Goal: Task Accomplishment & Management: Complete application form

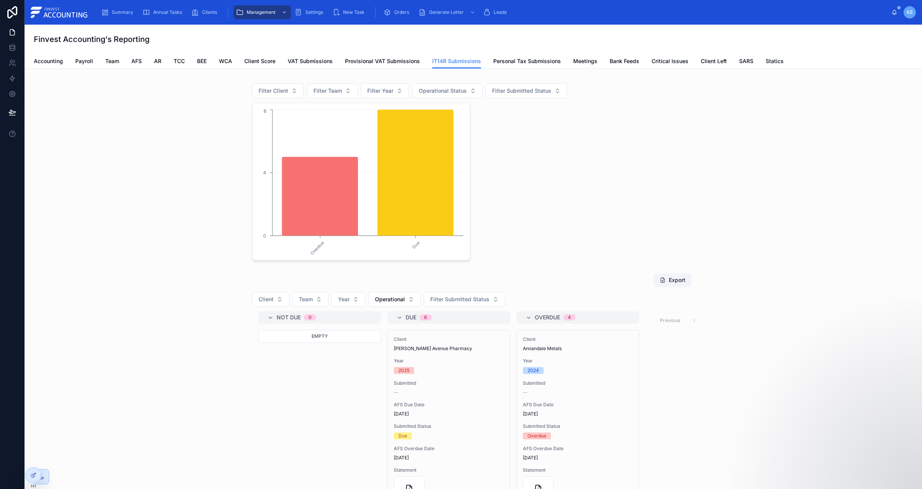
scroll to position [241, 0]
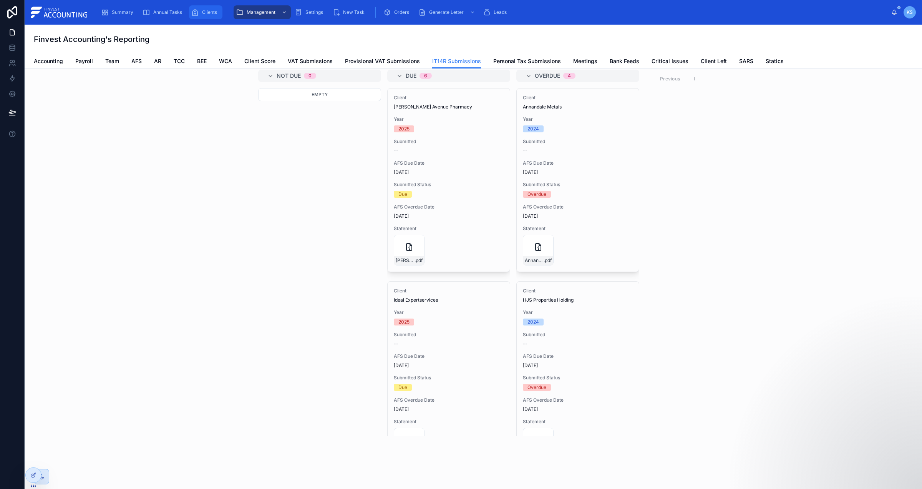
click at [214, 14] on span "Clients" at bounding box center [209, 12] width 15 height 6
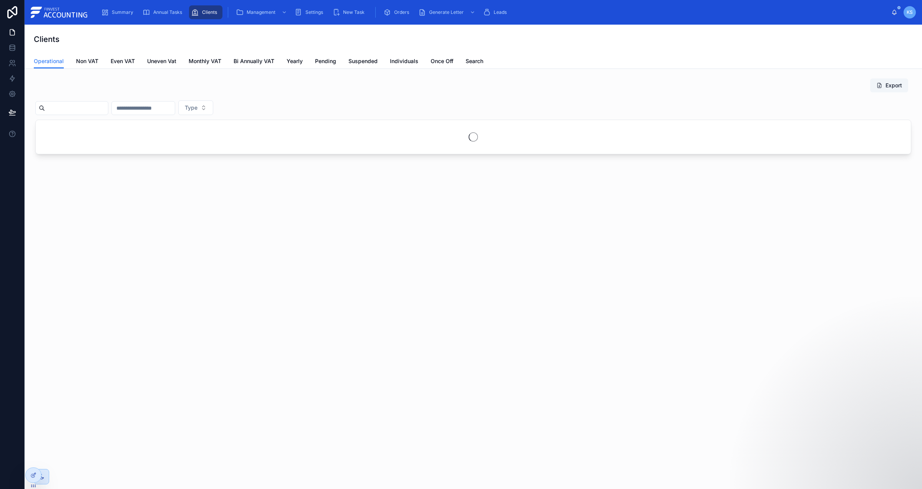
click at [76, 109] on input "text" at bounding box center [76, 108] width 63 height 11
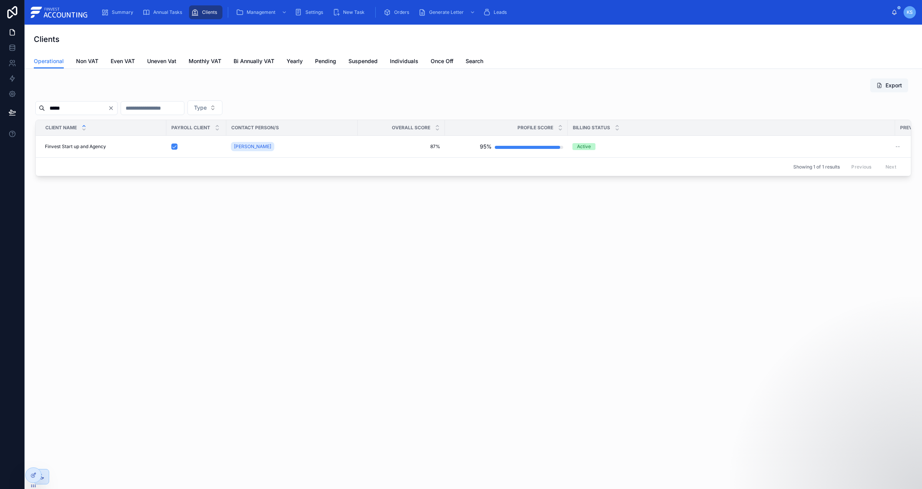
type input "*****"
click at [109, 145] on div "Finvest Start up and Agency Finvest Start up and Agency" at bounding box center [103, 146] width 117 height 6
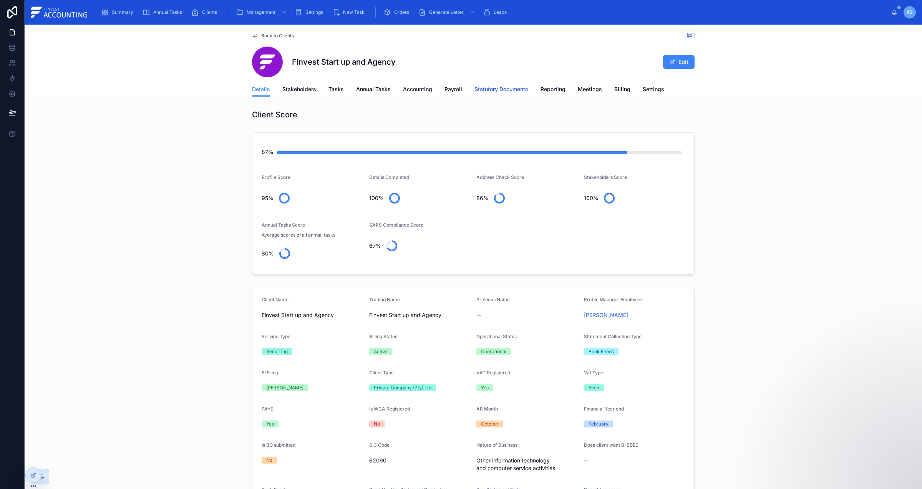
click at [497, 90] on span "Statutory Documents" at bounding box center [502, 89] width 54 height 8
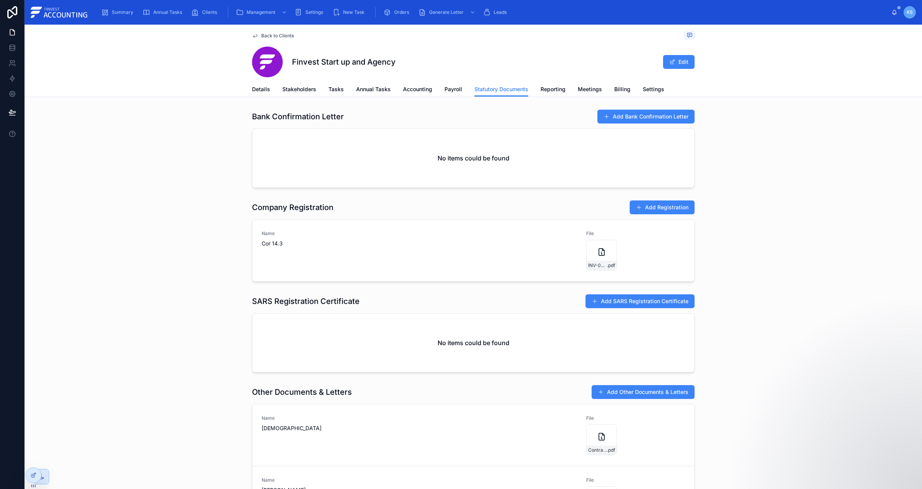
click at [434, 89] on div "Details Stakeholders Tasks Annual Tasks Accounting Payroll Statutory Documents …" at bounding box center [473, 89] width 443 height 15
click at [417, 87] on span "Accounting" at bounding box center [417, 89] width 29 height 8
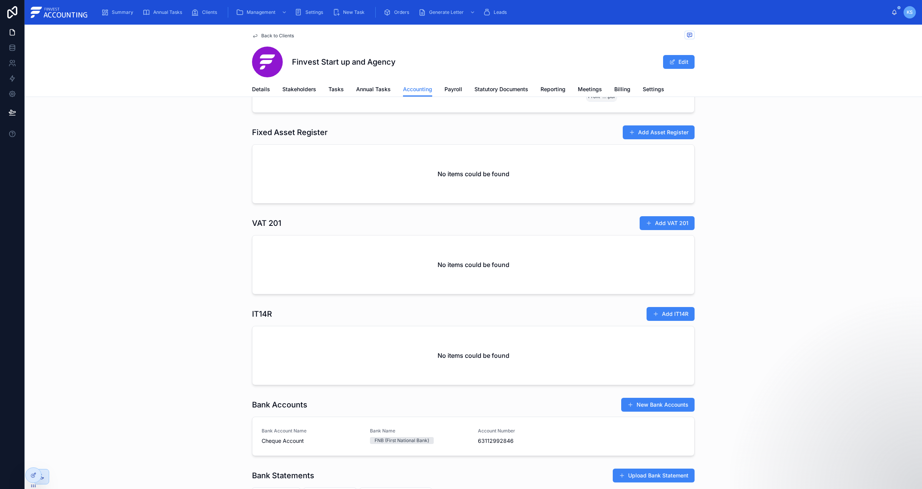
scroll to position [857, 0]
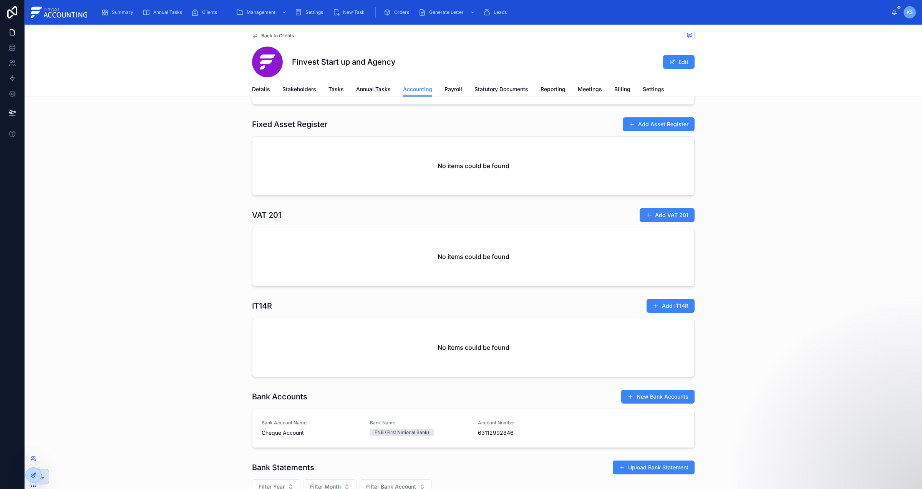
click at [30, 475] on icon at bounding box center [33, 475] width 6 height 6
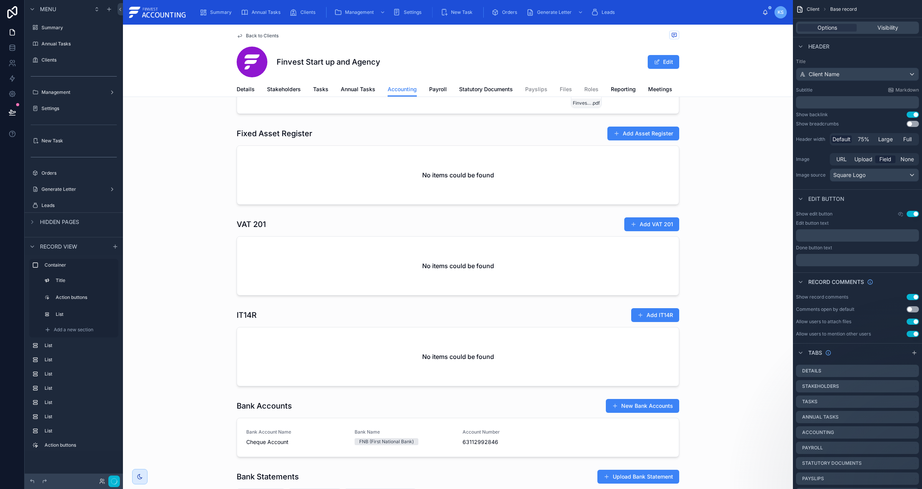
click at [469, 304] on div "Expense Link View Link Copy Link Add Expense Filter Month Filter Categories Not…" at bounding box center [458, 56] width 670 height 1614
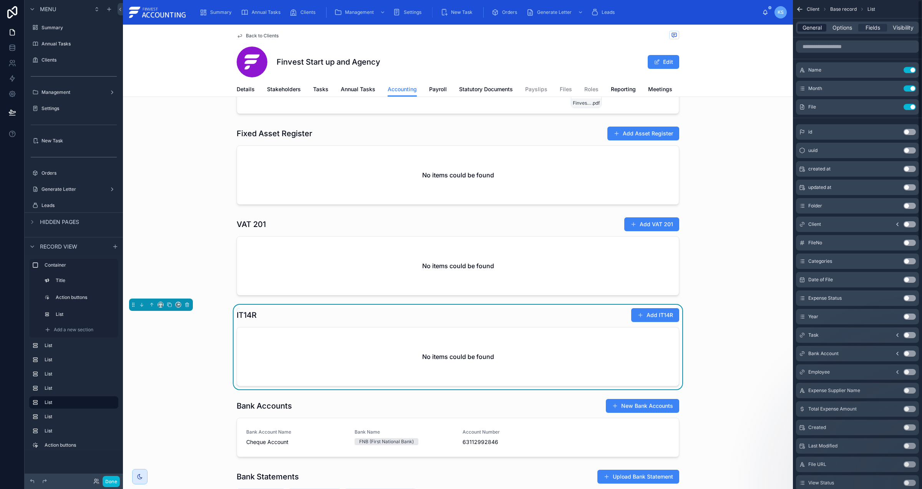
click at [815, 27] on span "General" at bounding box center [812, 28] width 19 height 8
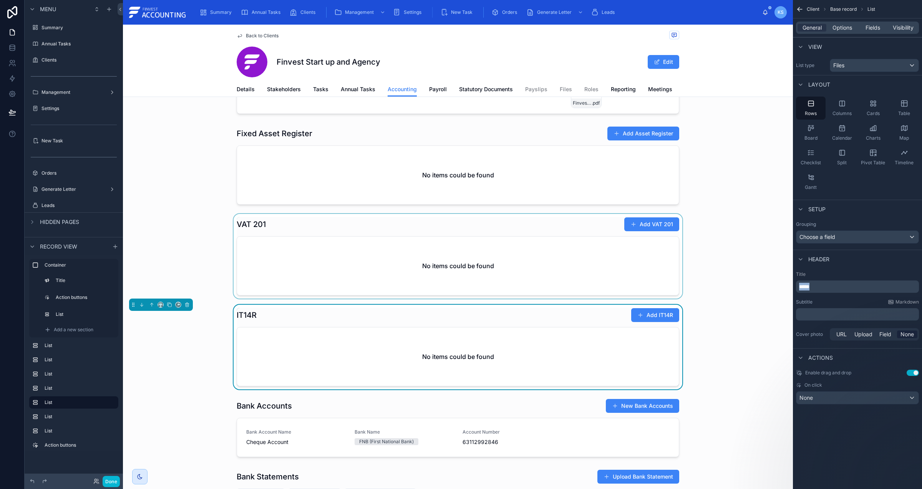
click at [749, 277] on div "Summary Annual Tasks Clients Management Settings New Task Orders Generate Lette…" at bounding box center [522, 244] width 799 height 489
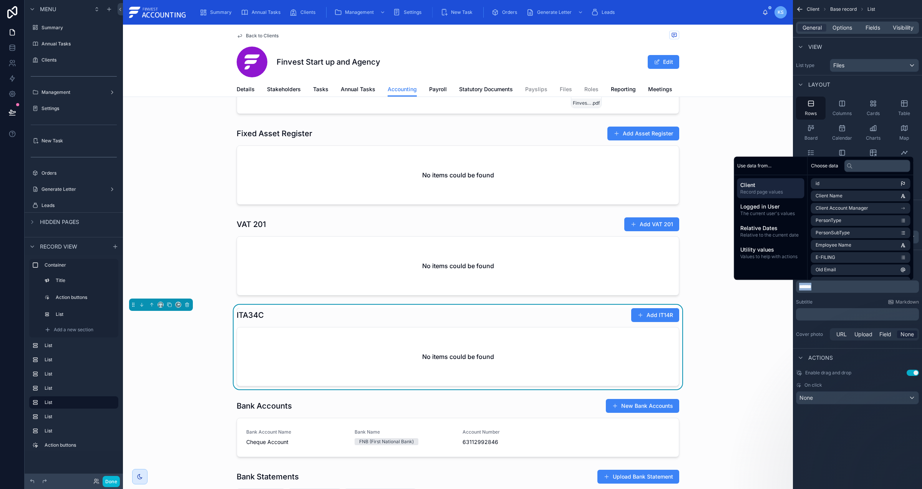
copy span "******"
click at [850, 27] on span "Options" at bounding box center [843, 28] width 20 height 8
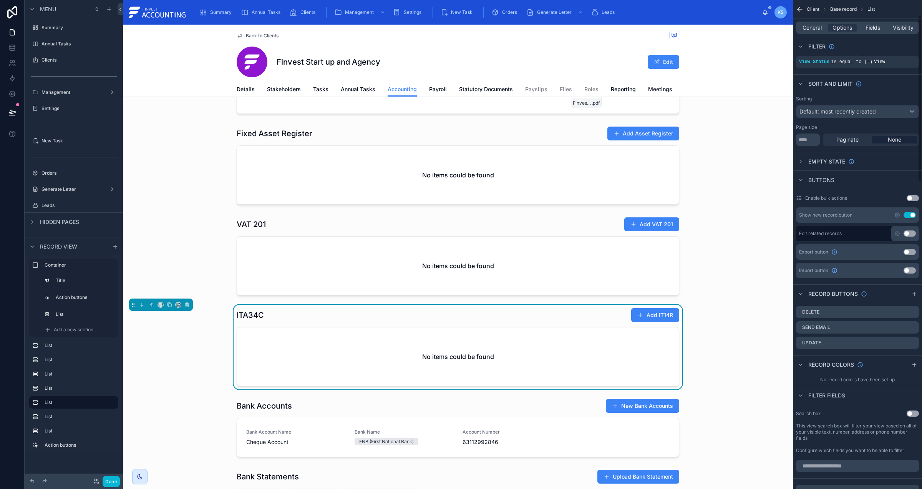
scroll to position [48, 0]
click at [896, 216] on icon "scrollable content" at bounding box center [898, 213] width 5 height 5
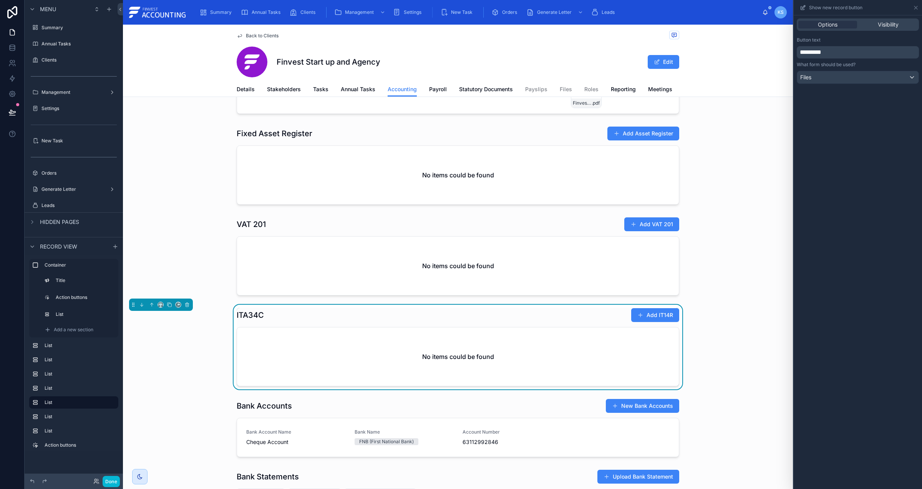
click at [820, 50] on span "*********" at bounding box center [811, 52] width 22 height 6
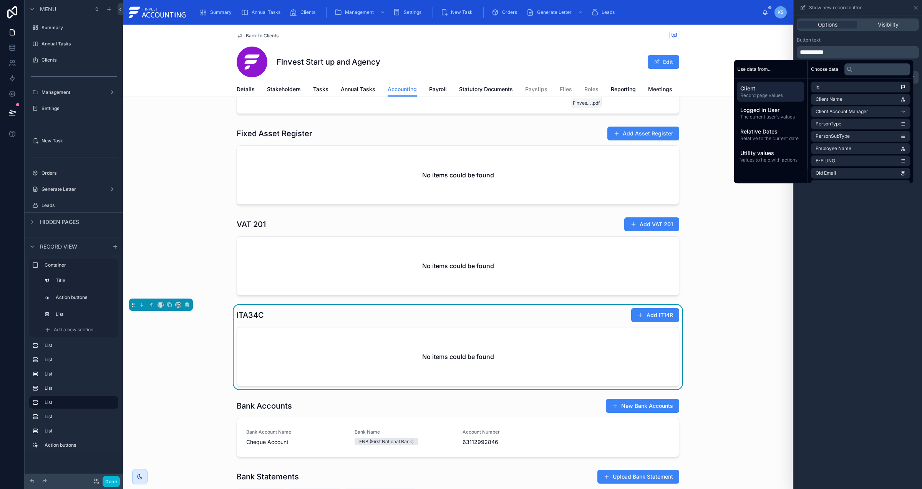
click at [867, 267] on div "**********" at bounding box center [858, 251] width 128 height 473
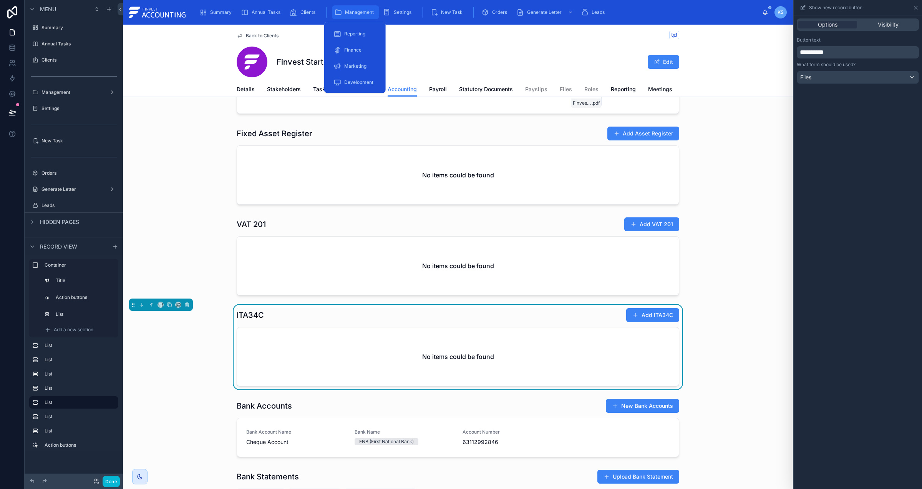
click at [360, 12] on span "Management" at bounding box center [359, 12] width 29 height 6
click at [358, 34] on span "Reporting" at bounding box center [354, 34] width 21 height 6
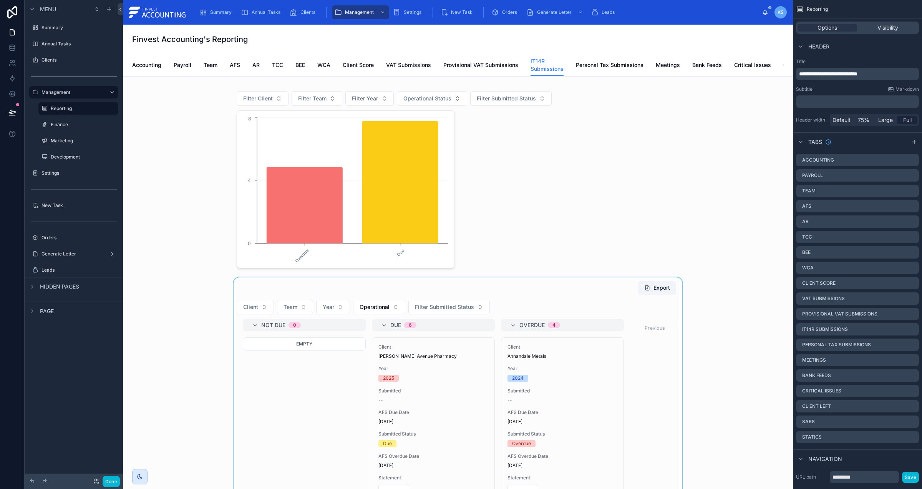
click at [479, 313] on div at bounding box center [458, 482] width 658 height 411
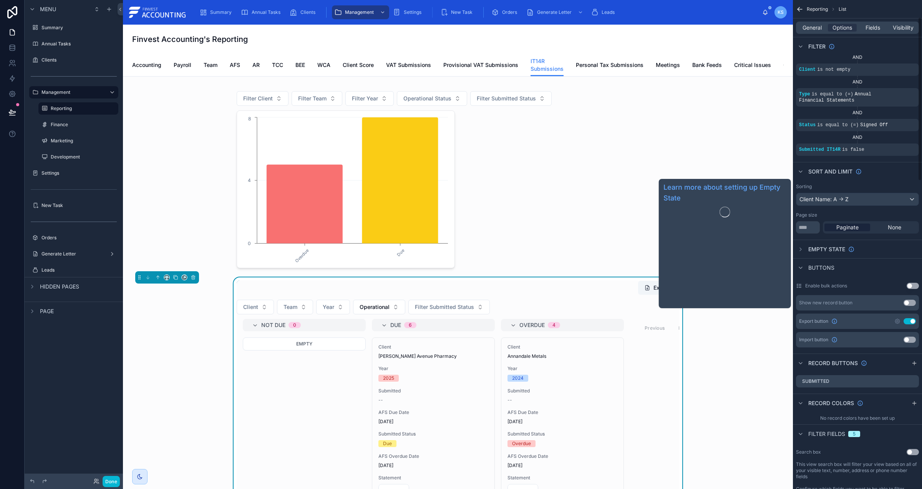
scroll to position [56, 0]
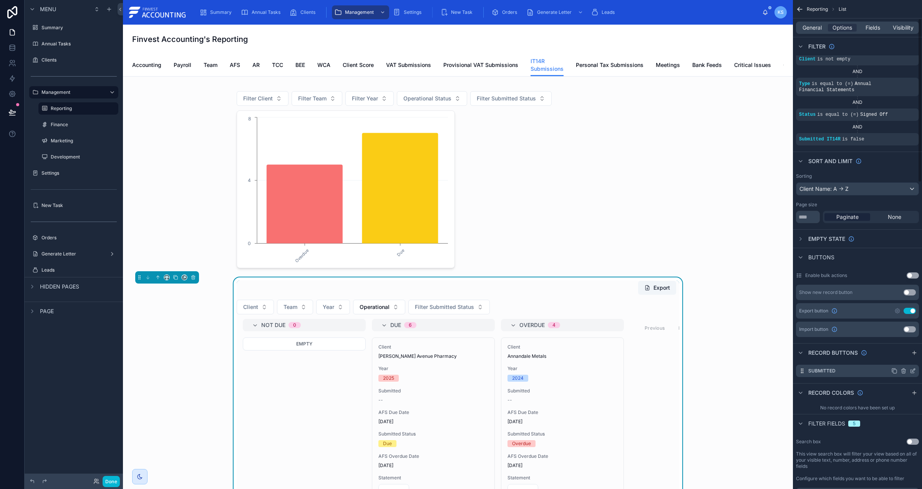
click at [913, 371] on icon "scrollable content" at bounding box center [913, 369] width 3 height 3
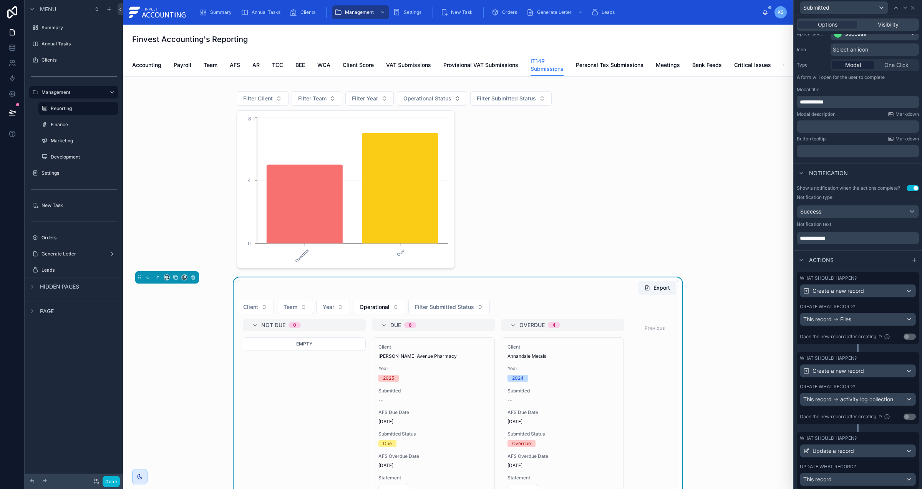
scroll to position [73, 0]
click at [876, 315] on div "This record Files" at bounding box center [858, 317] width 115 height 12
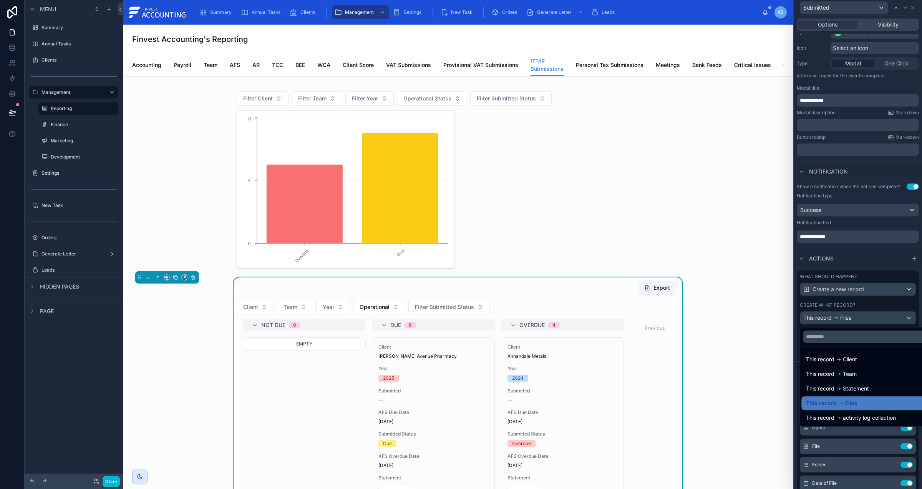
click at [868, 299] on div at bounding box center [858, 244] width 128 height 489
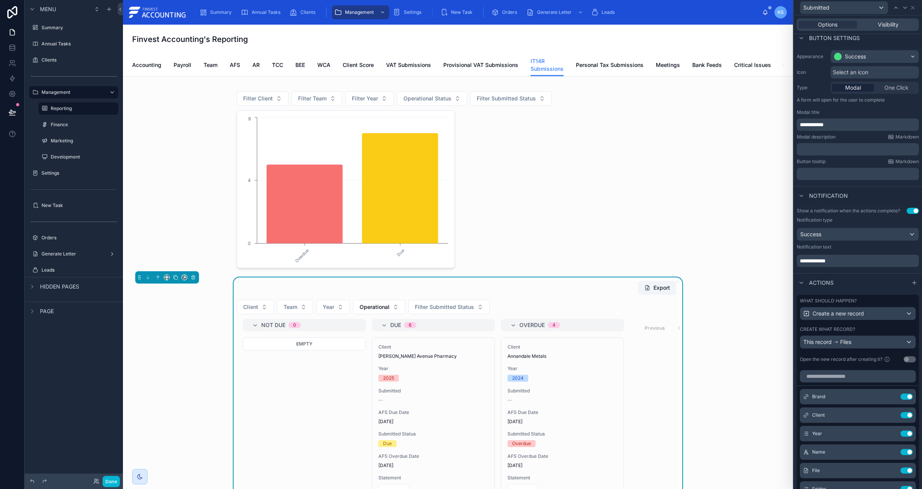
scroll to position [48, 0]
click at [824, 125] on span "**********" at bounding box center [812, 124] width 24 height 5
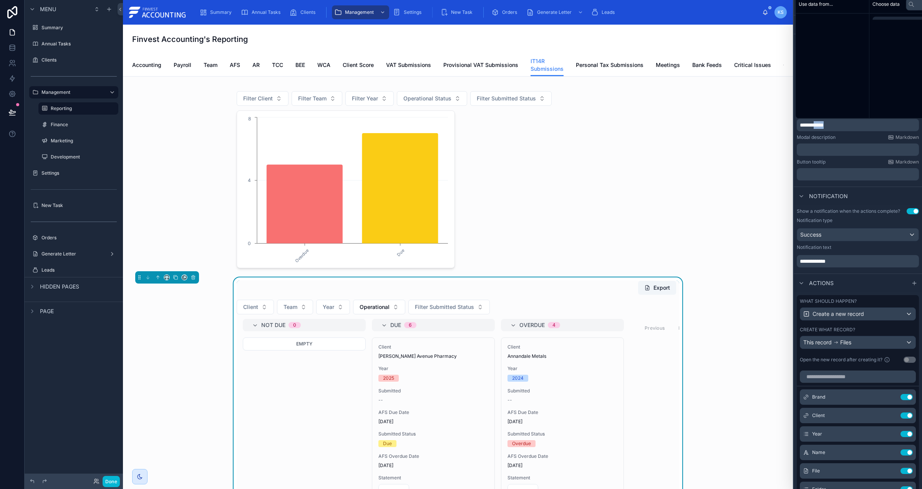
click at [824, 125] on span "**********" at bounding box center [812, 124] width 24 height 5
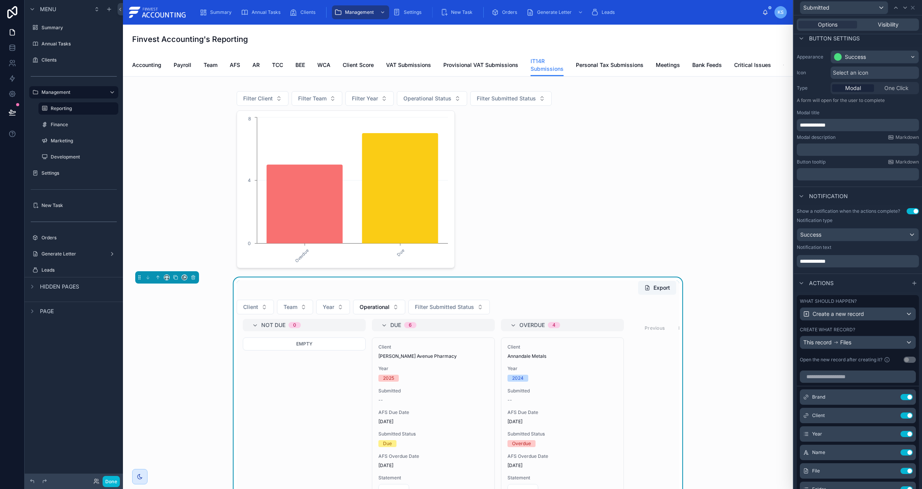
click at [842, 111] on div "Modal title" at bounding box center [858, 113] width 122 height 6
click at [112, 479] on button "Done" at bounding box center [111, 480] width 17 height 11
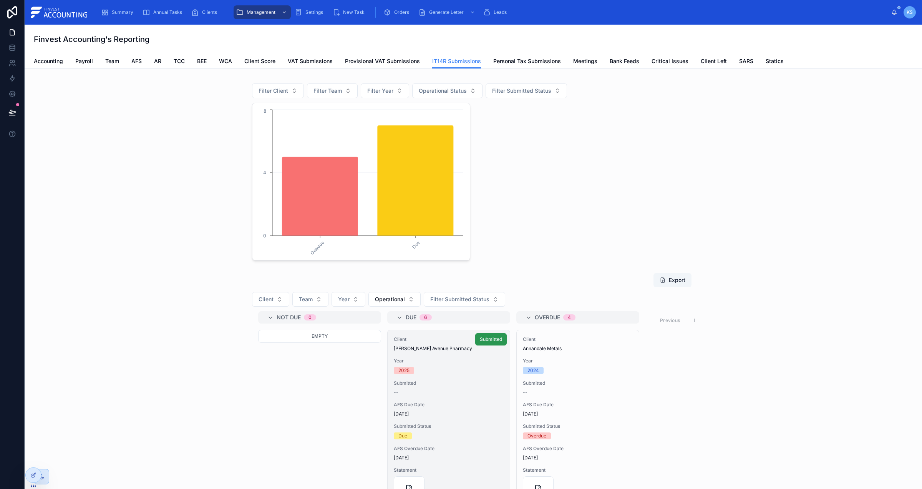
click at [497, 337] on span "Submitted" at bounding box center [491, 339] width 22 height 6
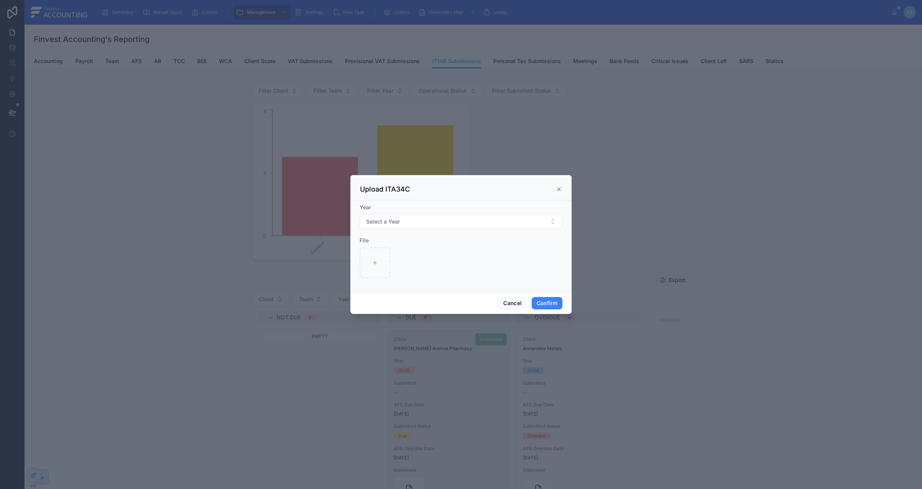
click at [562, 186] on icon at bounding box center [559, 189] width 6 height 6
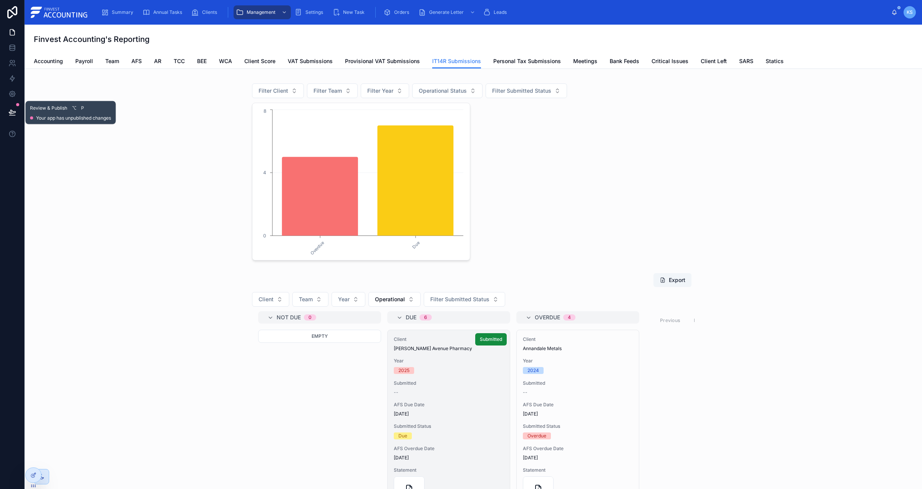
click at [15, 115] on icon at bounding box center [12, 112] width 8 height 8
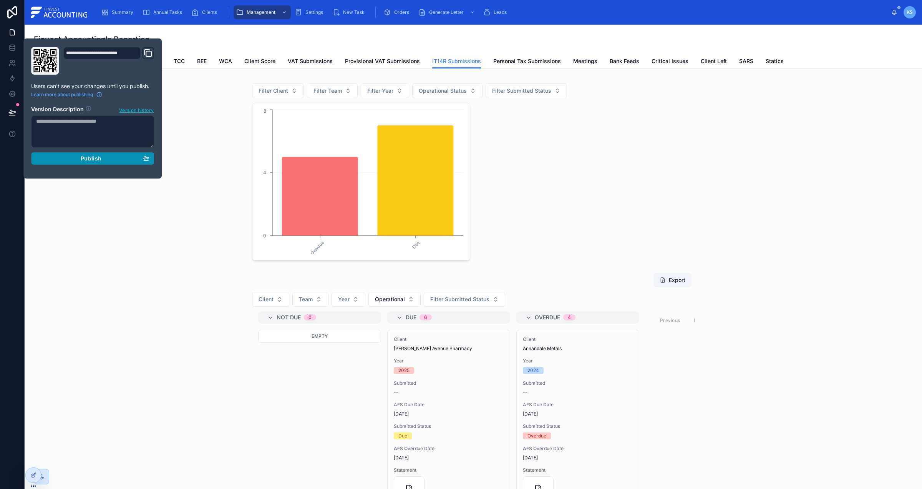
click at [92, 160] on span "Publish" at bounding box center [91, 158] width 21 height 7
